Goal: Obtain resource: Download file/media

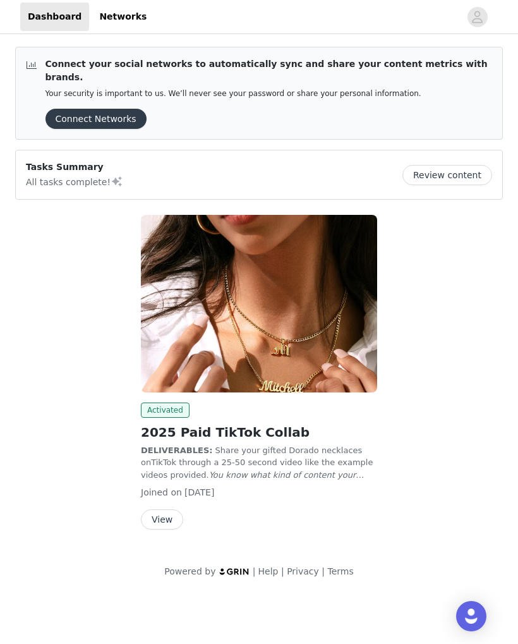
click at [171, 509] on button "View" at bounding box center [162, 519] width 42 height 20
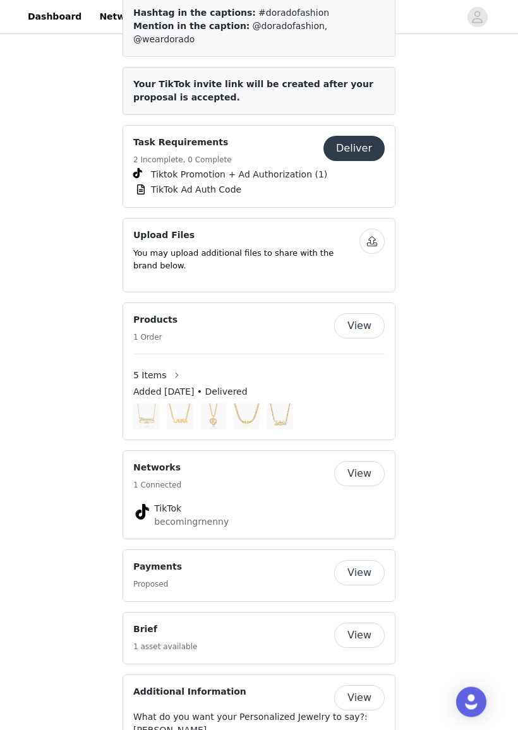
scroll to position [623, 0]
click at [363, 560] on button "View" at bounding box center [359, 572] width 51 height 25
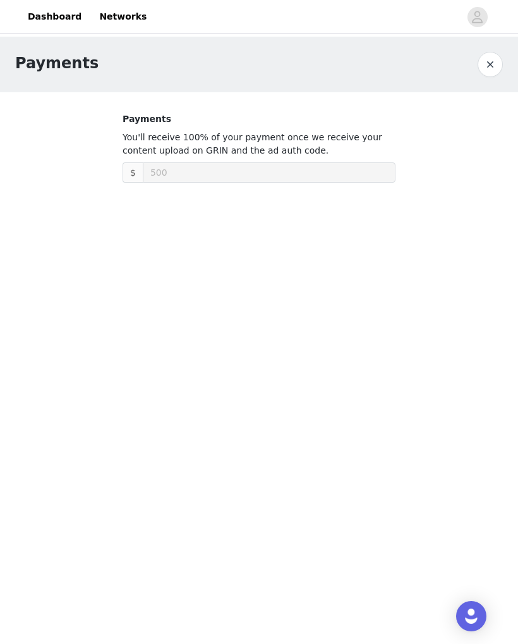
click at [499, 63] on button "button" at bounding box center [490, 64] width 25 height 25
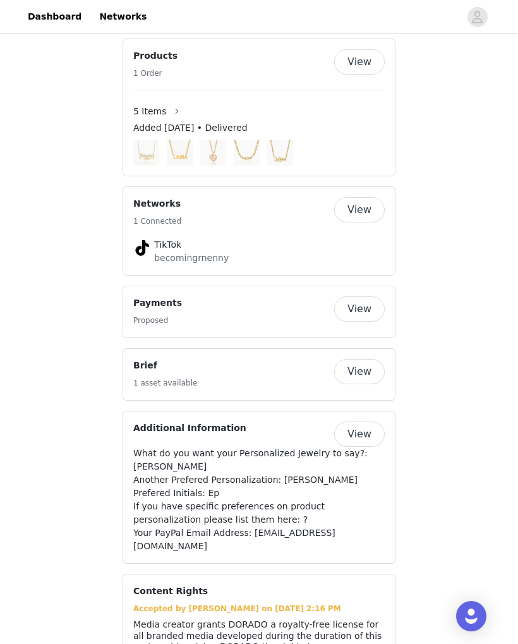
scroll to position [821, 0]
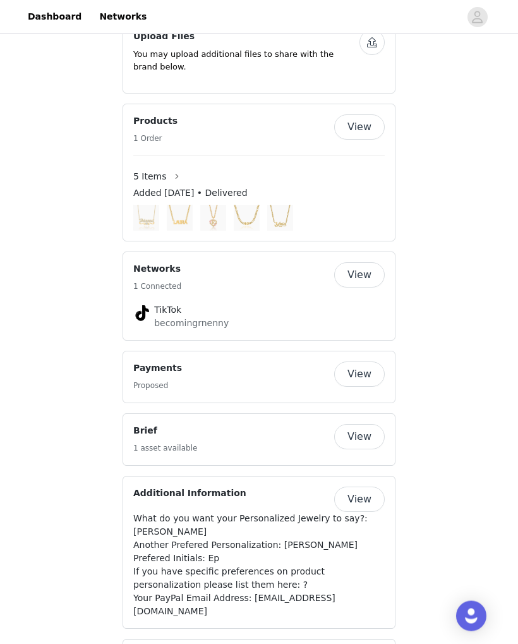
click at [378, 425] on button "View" at bounding box center [359, 437] width 51 height 25
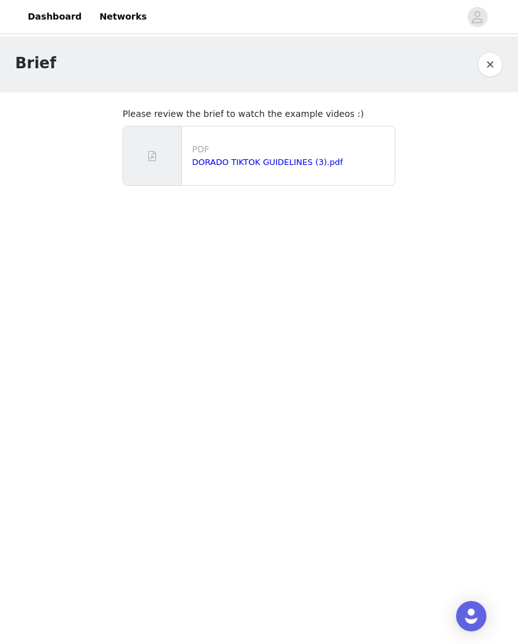
click at [296, 159] on link "DORADO TIKTOK GUIDELINES (3).pdf" at bounding box center [267, 161] width 151 height 9
